Goal: Transaction & Acquisition: Obtain resource

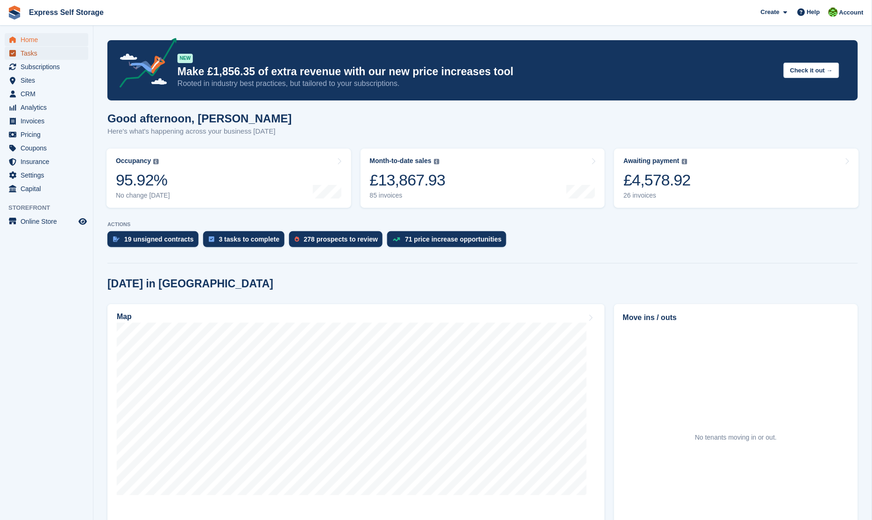
click at [60, 57] on span "Tasks" at bounding box center [49, 53] width 56 height 13
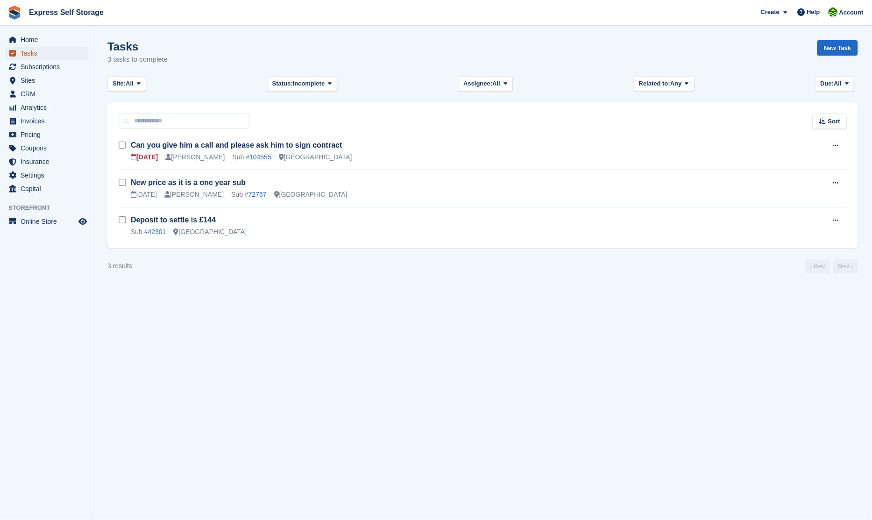
click at [63, 47] on span "Tasks" at bounding box center [49, 53] width 56 height 13
click at [62, 39] on span "Home" at bounding box center [49, 39] width 56 height 13
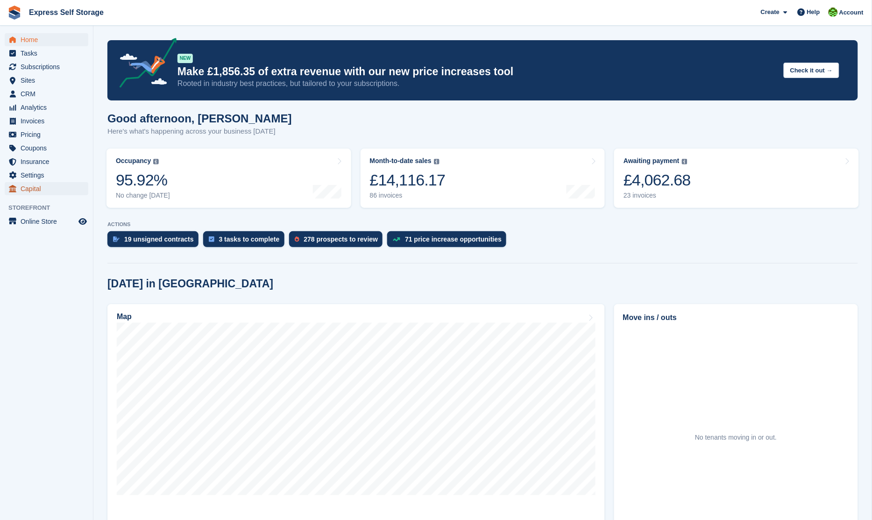
click at [28, 184] on span "Capital" at bounding box center [49, 188] width 56 height 13
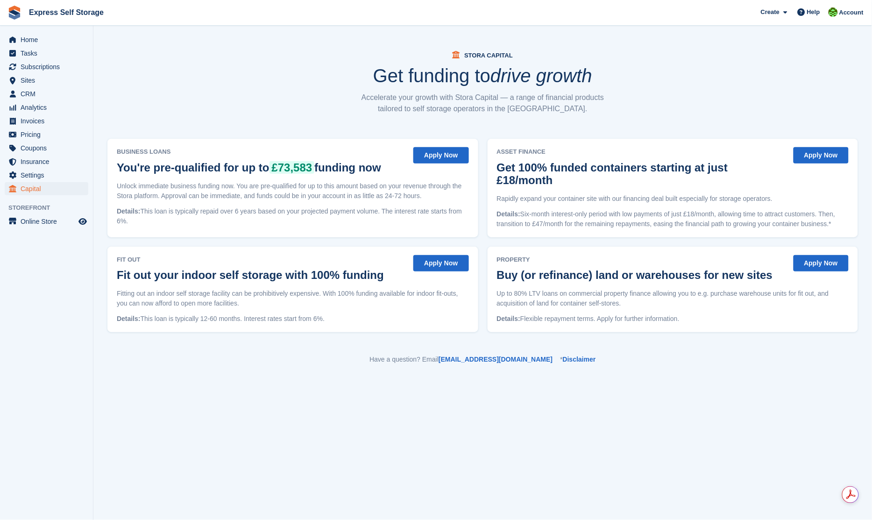
drag, startPoint x: 429, startPoint y: 211, endPoint x: 435, endPoint y: 219, distance: 10.0
click at [435, 219] on p "Details: This loan is typically repaid over 6 years based on your projected pay…" at bounding box center [293, 216] width 352 height 20
click at [412, 215] on p "Details: This loan is typically repaid over 6 years based on your projected pay…" at bounding box center [293, 216] width 352 height 20
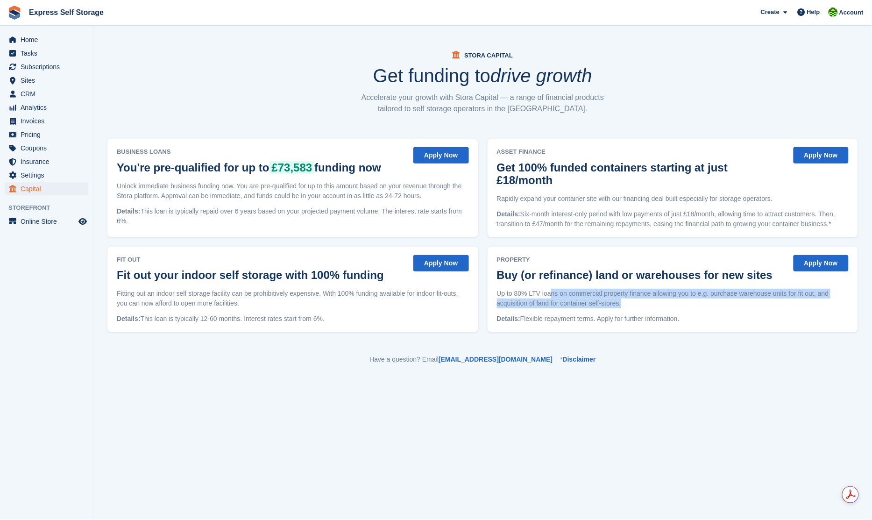
drag, startPoint x: 563, startPoint y: 295, endPoint x: 640, endPoint y: 303, distance: 77.0
click at [640, 303] on p "Up to 80% LTV loans on commercial property finance allowing you to e.g. purchas…" at bounding box center [673, 299] width 352 height 20
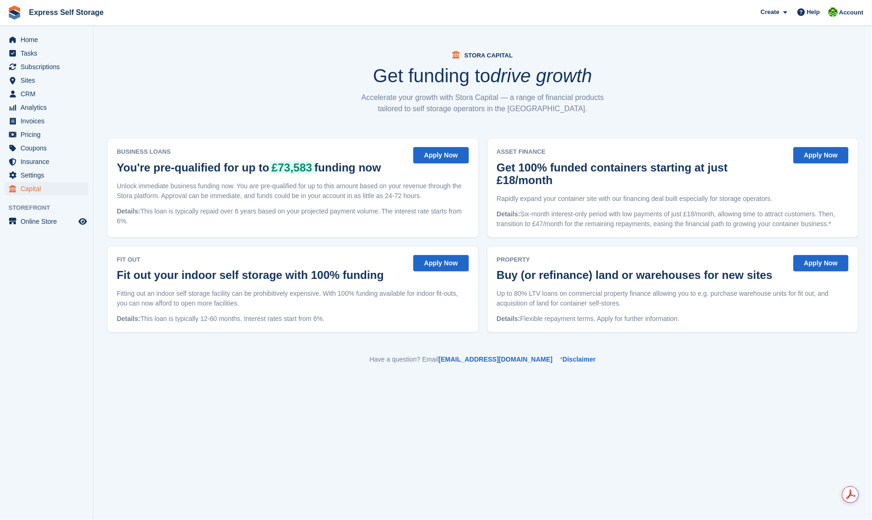
drag, startPoint x: 264, startPoint y: 311, endPoint x: 330, endPoint y: 314, distance: 66.4
click at [330, 314] on div "Fit Out Fit out your indoor self storage with 100% funding Apply Now Fitting ou…" at bounding box center [293, 289] width 352 height 69
click at [416, 296] on p "Fitting out an indoor self storage facility can be prohibitively expensive. Wit…" at bounding box center [293, 299] width 352 height 20
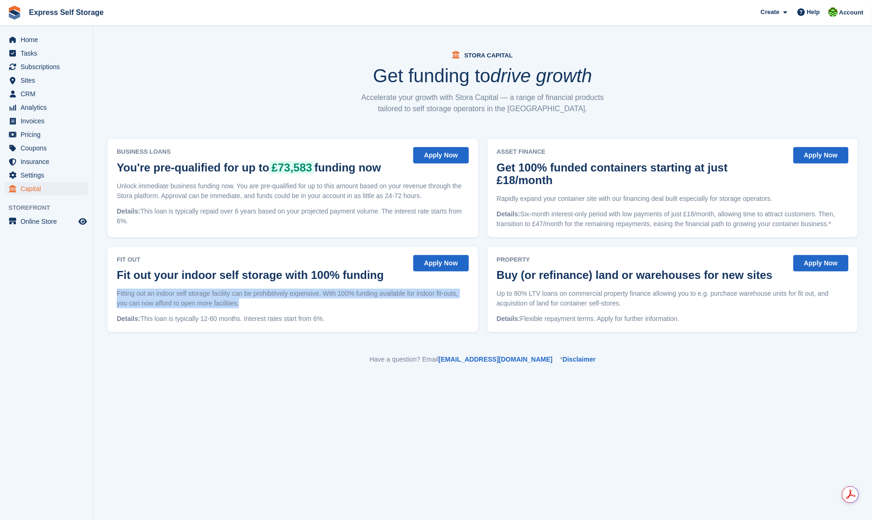
drag, startPoint x: 366, startPoint y: 298, endPoint x: 120, endPoint y: 285, distance: 246.6
click at [120, 285] on div "Fit Out Fit out your indoor self storage with 100% funding Apply Now Fitting ou…" at bounding box center [293, 289] width 352 height 69
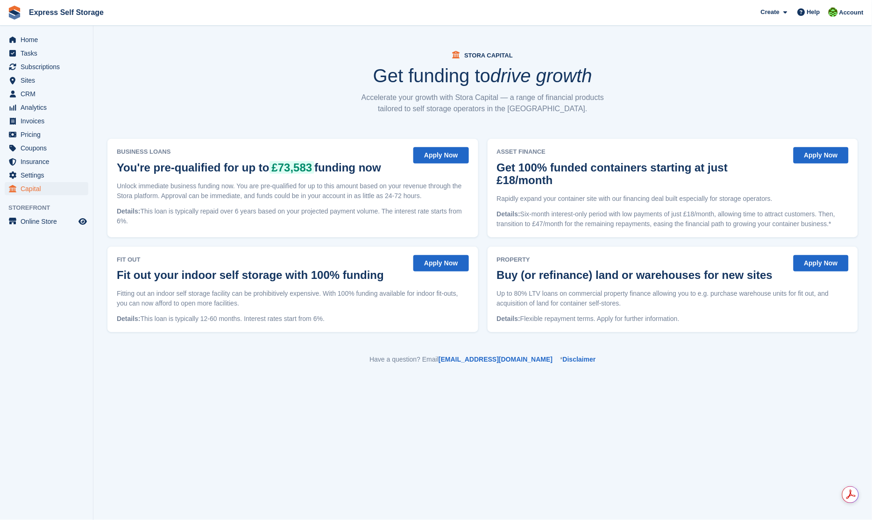
click at [357, 213] on p "Details: This loan is typically repaid over 6 years based on your projected pay…" at bounding box center [293, 216] width 352 height 20
click at [426, 149] on button "Apply Now" at bounding box center [440, 155] width 55 height 16
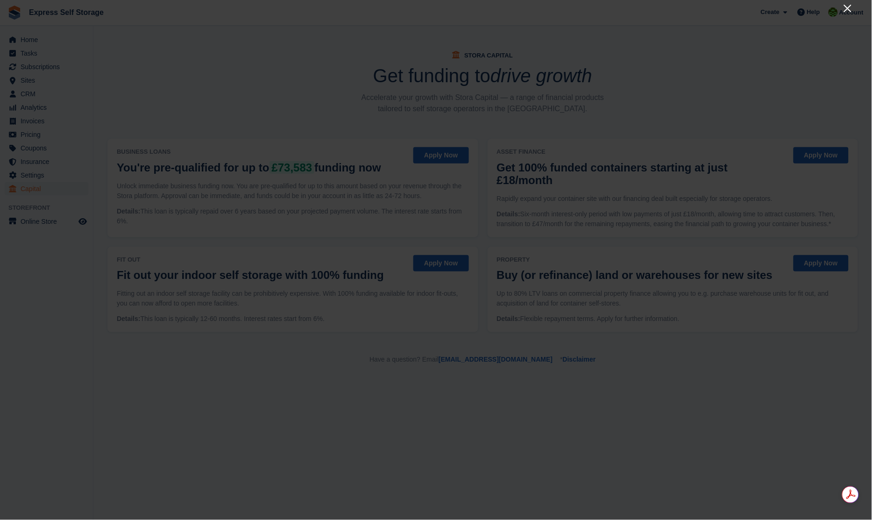
click at [848, 8] on icon "Close" at bounding box center [847, 8] width 7 height 7
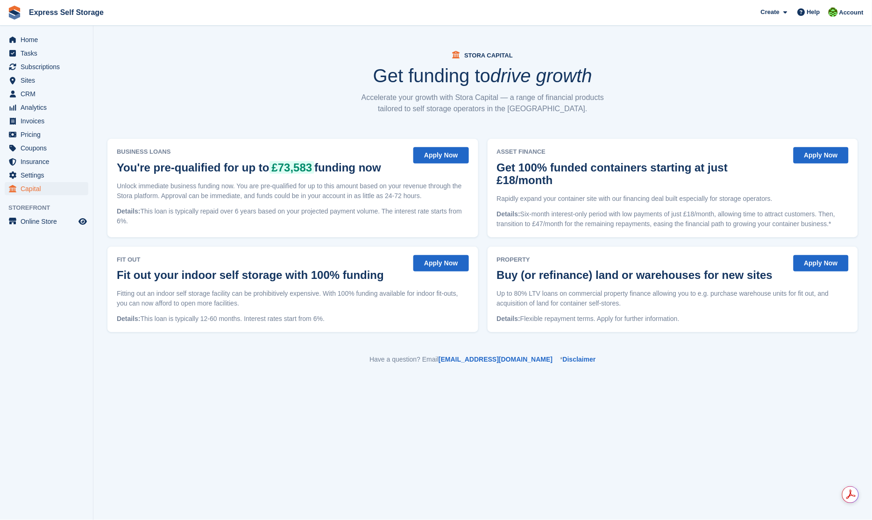
click at [443, 158] on button "Apply Now" at bounding box center [440, 155] width 55 height 16
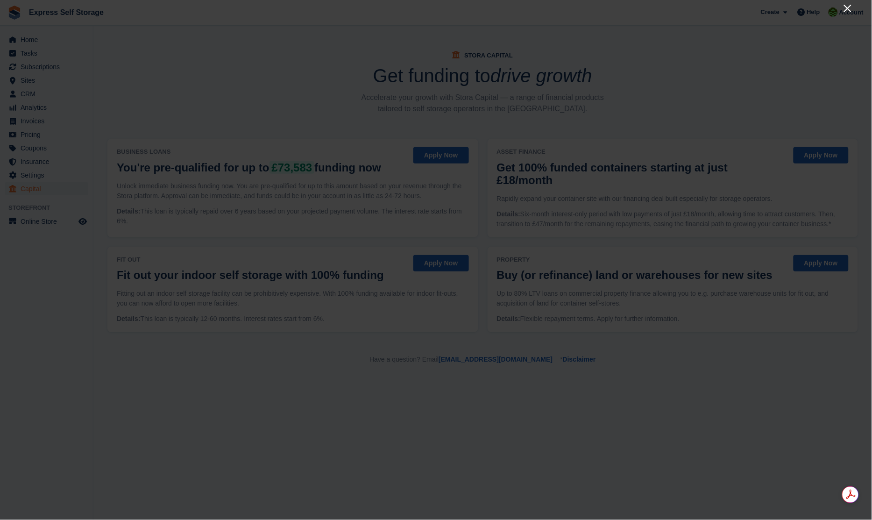
click at [851, 9] on icon "Close" at bounding box center [847, 8] width 11 height 11
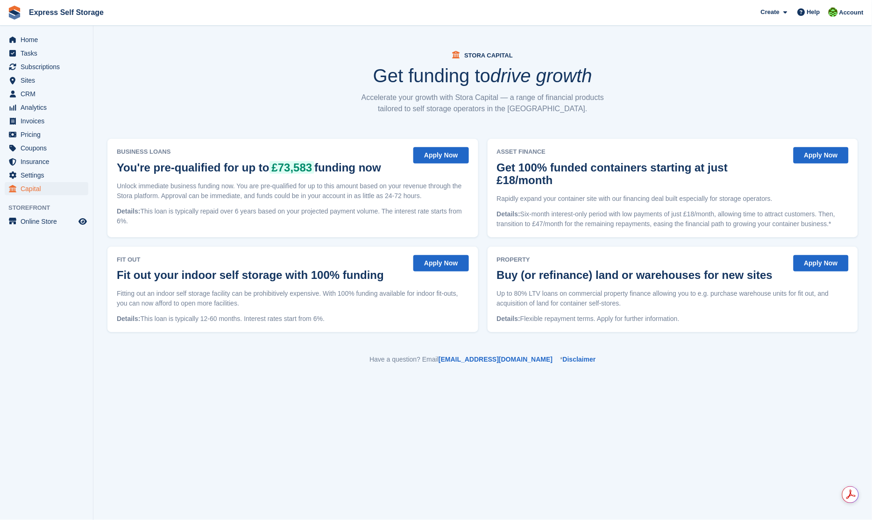
click at [827, 264] on button "Apply Now" at bounding box center [821, 263] width 55 height 16
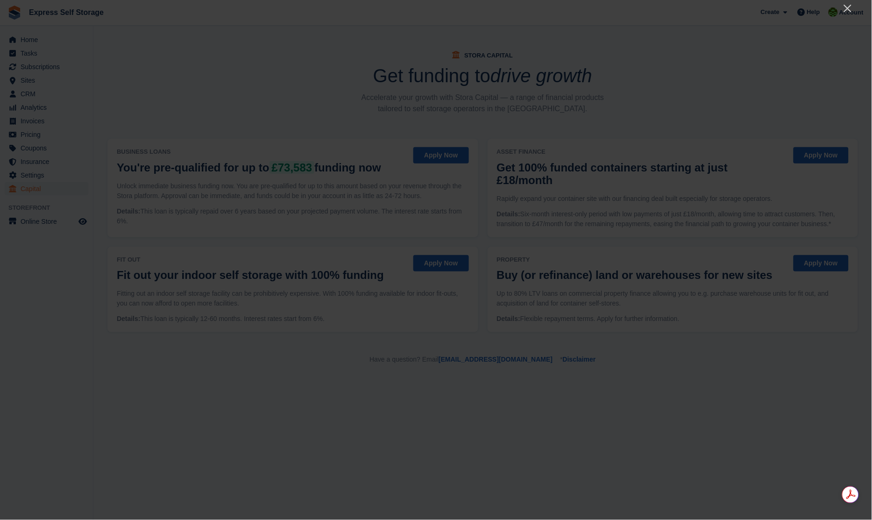
click at [840, 11] on div at bounding box center [436, 260] width 872 height 520
click at [844, 10] on icon "Close" at bounding box center [847, 8] width 11 height 11
